Goal: Task Accomplishment & Management: Use online tool/utility

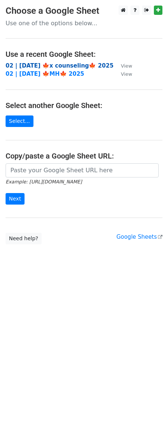
click at [46, 67] on strong "02 | [DATE] 🍁x counseling🍁 2025" at bounding box center [60, 65] width 108 height 7
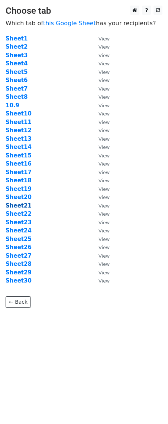
click at [21, 206] on strong "Sheet21" at bounding box center [19, 205] width 26 height 7
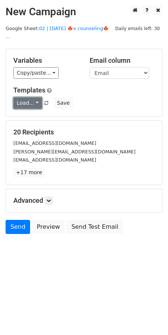
click at [29, 97] on link "Load..." at bounding box center [27, 103] width 29 height 12
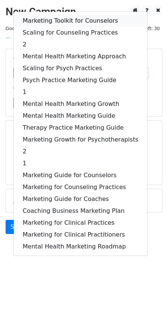
click at [58, 15] on link "Marketing Toolkit for Counselors" at bounding box center [80, 21] width 133 height 12
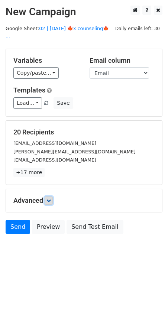
click at [51, 198] on icon at bounding box center [48, 200] width 4 height 4
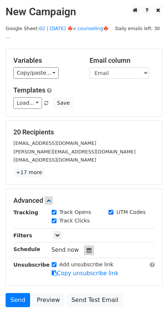
click at [86, 248] on icon at bounding box center [88, 250] width 5 height 5
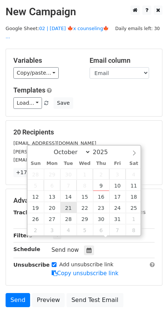
type input "2025-10-21 12:00"
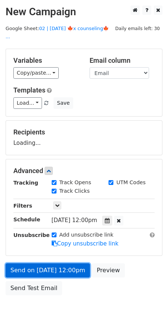
click at [69, 263] on link "Send on Oct 21 at 12:00pm" at bounding box center [48, 270] width 84 height 14
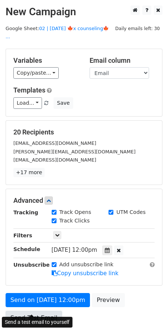
click at [41, 311] on link "Send Test Email" at bounding box center [34, 318] width 56 height 14
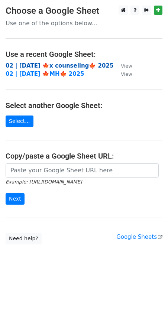
click at [57, 65] on strong "02 | [DATE] 🍁x counseling🍁 2025" at bounding box center [60, 65] width 108 height 7
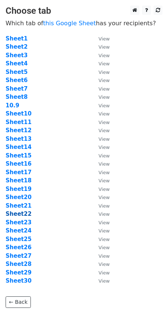
click at [24, 215] on strong "Sheet22" at bounding box center [19, 213] width 26 height 7
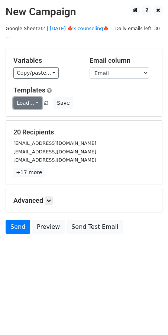
click at [28, 97] on link "Load..." at bounding box center [27, 103] width 29 height 12
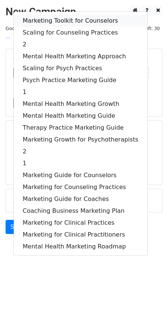
click at [54, 15] on link "Marketing Toolkit for Counselors" at bounding box center [80, 21] width 133 height 12
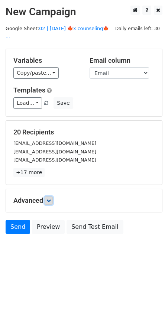
click at [50, 198] on icon at bounding box center [48, 200] width 4 height 4
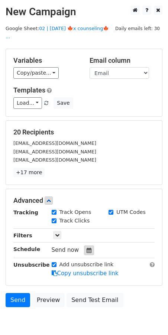
click at [86, 248] on icon at bounding box center [88, 250] width 5 height 5
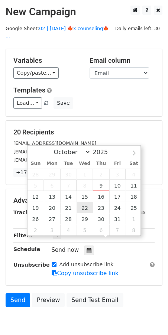
type input "2025-10-22 12:00"
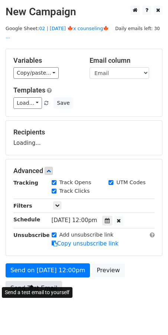
click at [45, 281] on link "Send Test Email" at bounding box center [34, 288] width 56 height 14
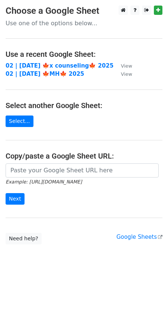
click at [50, 69] on td "02 | OCT 9 🍁x counseling🍁 2025" at bounding box center [60, 66] width 108 height 9
click at [47, 65] on strong "02 | OCT 9 🍁x counseling🍁 2025" at bounding box center [60, 65] width 108 height 7
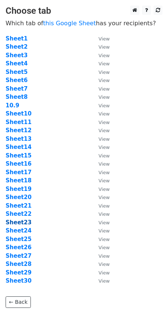
click at [25, 223] on strong "Sheet23" at bounding box center [19, 222] width 26 height 7
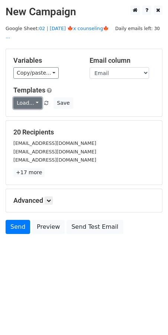
click at [30, 97] on link "Load..." at bounding box center [27, 103] width 29 height 12
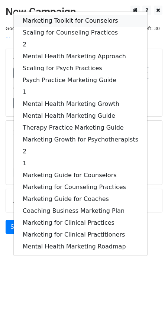
click at [71, 15] on link "Marketing Toolkit for Counselors" at bounding box center [80, 21] width 133 height 12
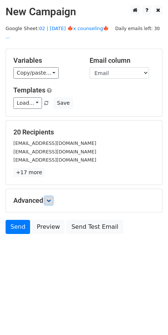
click at [50, 198] on icon at bounding box center [48, 200] width 4 height 4
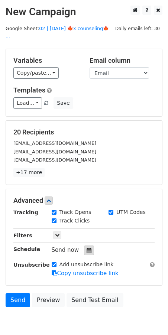
click at [86, 248] on icon at bounding box center [88, 250] width 5 height 5
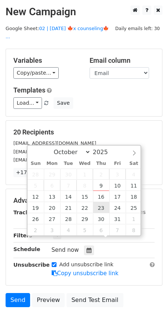
type input "2025-10-23 12:00"
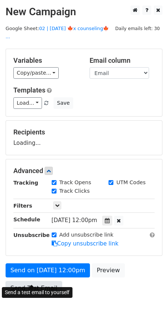
click at [53, 283] on link "Send Test Email" at bounding box center [34, 288] width 56 height 14
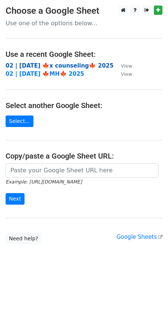
click at [63, 63] on strong "02 | OCT 9 🍁x counseling🍁 2025" at bounding box center [60, 65] width 108 height 7
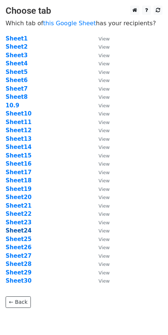
click at [22, 231] on strong "Sheet24" at bounding box center [19, 230] width 26 height 7
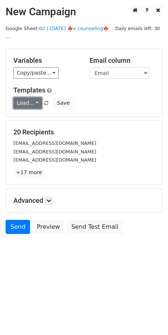
click at [24, 97] on link "Load..." at bounding box center [27, 103] width 29 height 12
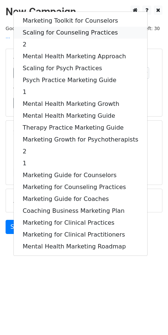
click at [73, 27] on link "Scaling for Counseling Practices" at bounding box center [80, 33] width 133 height 12
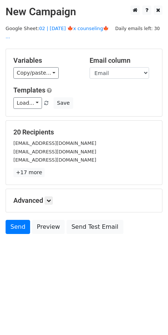
click at [55, 196] on h5 "Advanced" at bounding box center [83, 200] width 141 height 8
click at [51, 198] on icon at bounding box center [48, 200] width 4 height 4
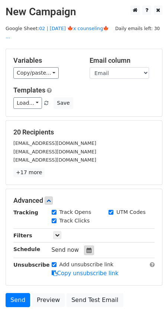
click at [86, 248] on icon at bounding box center [88, 250] width 5 height 5
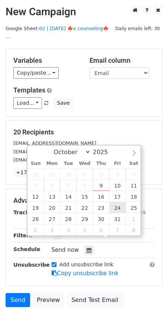
type input "2025-10-24 12:00"
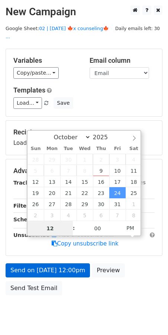
drag, startPoint x: 115, startPoint y: 204, endPoint x: 65, endPoint y: 254, distance: 70.9
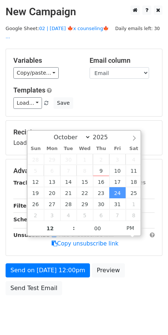
click at [41, 268] on div "Send on Oct 24 at 12:00pm Preview Send Test Email" at bounding box center [84, 281] width 168 height 36
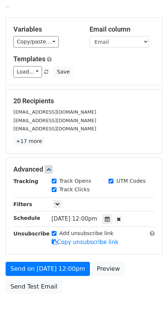
scroll to position [33, 0]
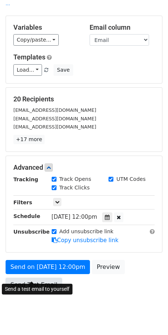
click at [36, 278] on link "Send Test Email" at bounding box center [34, 285] width 56 height 14
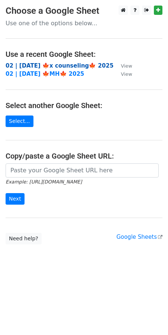
click at [63, 66] on strong "02 | [DATE] 🍁x counseling🍁 2025" at bounding box center [60, 65] width 108 height 7
click at [59, 68] on strong "02 | OCT 9 🍁x counseling🍁 2025" at bounding box center [60, 65] width 108 height 7
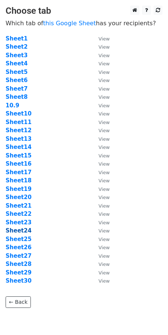
click at [22, 230] on strong "Sheet24" at bounding box center [19, 230] width 26 height 7
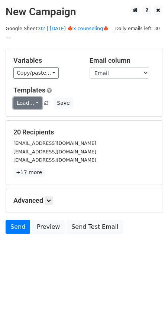
click at [26, 97] on link "Load..." at bounding box center [27, 103] width 29 height 12
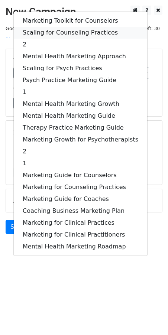
click at [57, 27] on link "Scaling for Counseling Practices" at bounding box center [80, 33] width 133 height 12
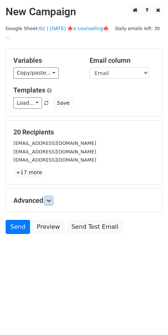
click at [50, 198] on icon at bounding box center [48, 200] width 4 height 4
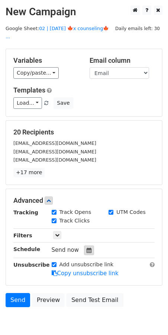
click at [88, 245] on div at bounding box center [89, 250] width 10 height 10
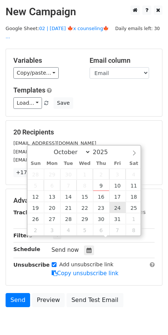
type input "2025-10-24 12:00"
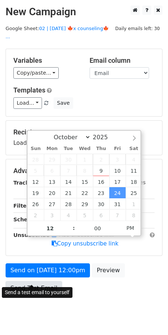
click at [40, 281] on link "Send Test Email" at bounding box center [34, 288] width 56 height 14
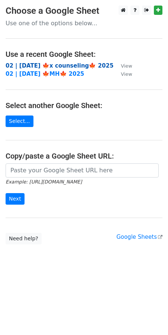
click at [78, 65] on strong "02 | [DATE] 🍁x counseling🍁 2025" at bounding box center [60, 65] width 108 height 7
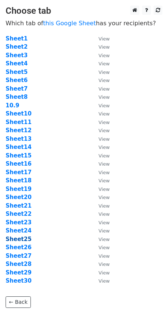
click at [23, 237] on strong "Sheet25" at bounding box center [19, 239] width 26 height 7
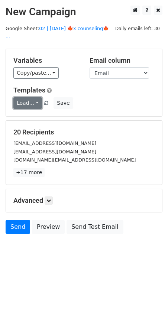
click at [26, 97] on link "Load..." at bounding box center [27, 103] width 29 height 12
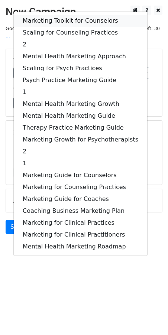
click at [53, 15] on link "Marketing Toolkit for Counselors" at bounding box center [80, 21] width 133 height 12
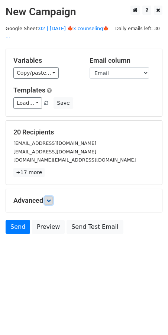
click at [47, 198] on icon at bounding box center [48, 200] width 4 height 4
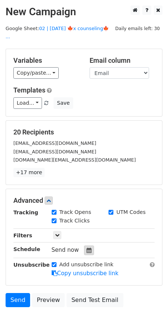
click at [86, 248] on icon at bounding box center [88, 250] width 5 height 5
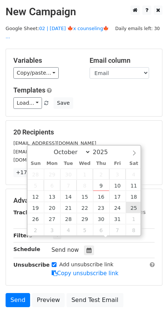
type input "2025-10-25 12:00"
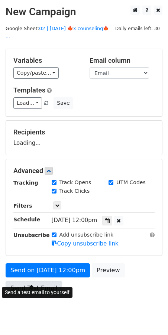
click at [40, 281] on link "Send Test Email" at bounding box center [34, 288] width 56 height 14
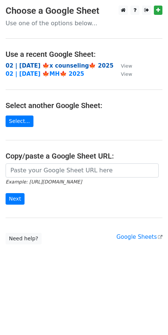
click at [36, 65] on strong "02 | [DATE] 🍁x counseling🍁 2025" at bounding box center [60, 65] width 108 height 7
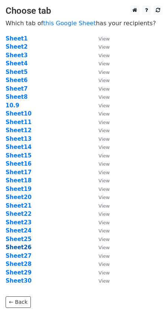
click at [22, 246] on strong "Sheet26" at bounding box center [19, 247] width 26 height 7
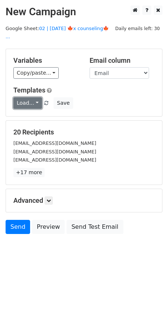
click at [23, 97] on link "Load..." at bounding box center [27, 103] width 29 height 12
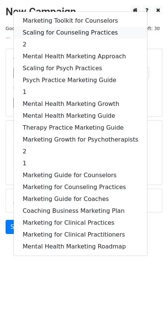
click at [62, 27] on link "Scaling for Counseling Practices" at bounding box center [80, 33] width 133 height 12
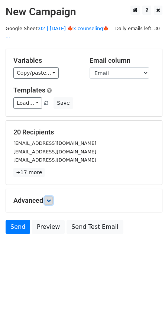
drag, startPoint x: 50, startPoint y: 192, endPoint x: 53, endPoint y: 194, distance: 4.0
click at [50, 198] on icon at bounding box center [48, 200] width 4 height 4
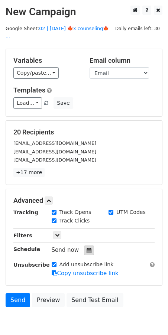
click at [86, 248] on icon at bounding box center [88, 250] width 5 height 5
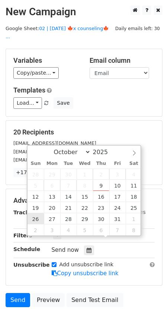
type input "[DATE] 12:00"
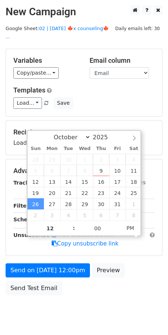
click at [41, 268] on div "Send on [DATE] 12:00pm Preview Send Test Email" at bounding box center [84, 281] width 168 height 36
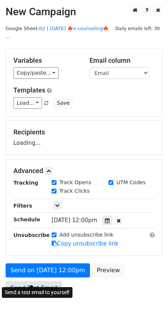
click at [42, 281] on link "Send Test Email" at bounding box center [34, 288] width 56 height 14
